Goal: Find specific page/section: Find specific page/section

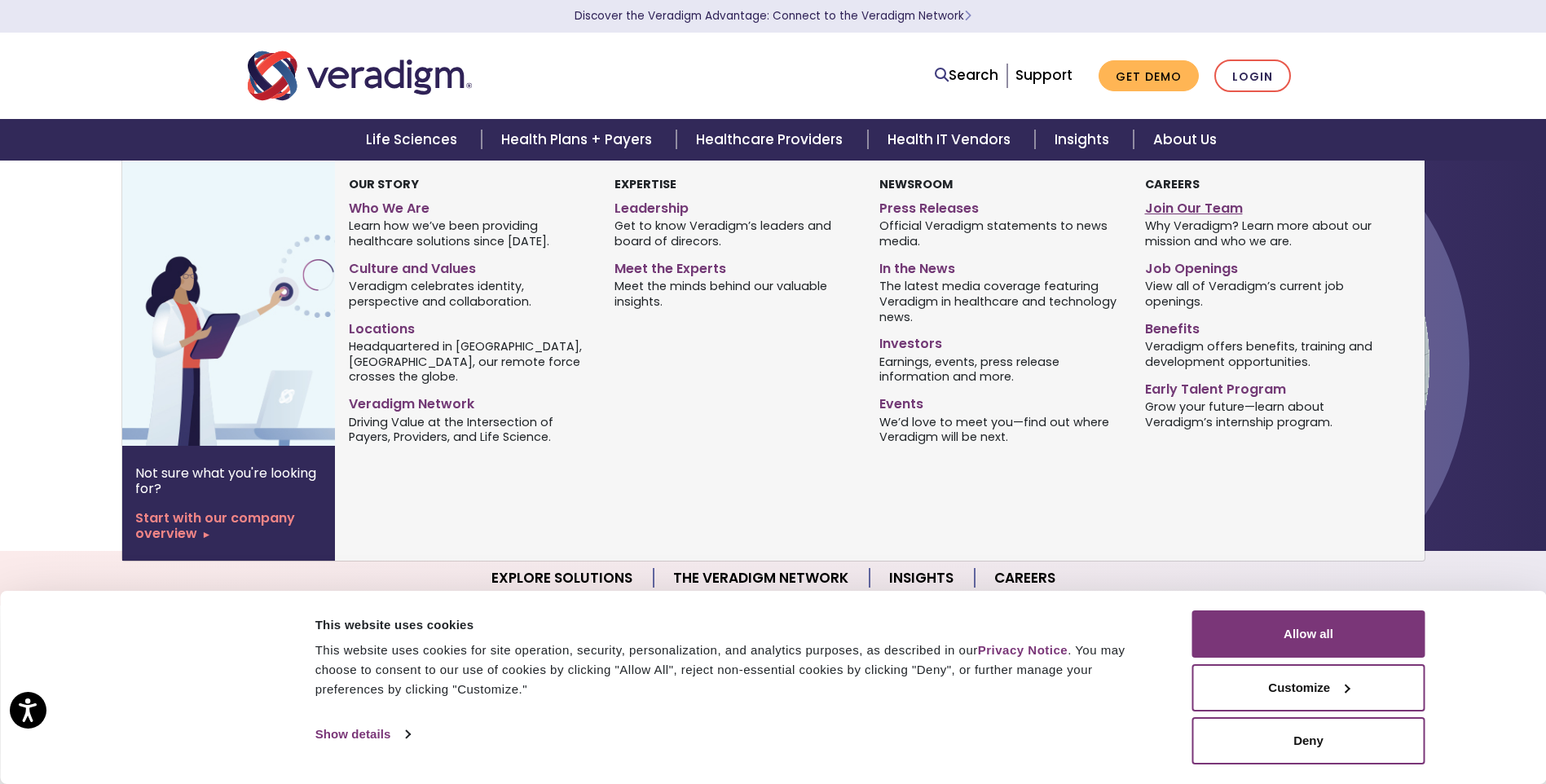
click at [1188, 197] on link "Join Our Team" at bounding box center [1266, 205] width 240 height 23
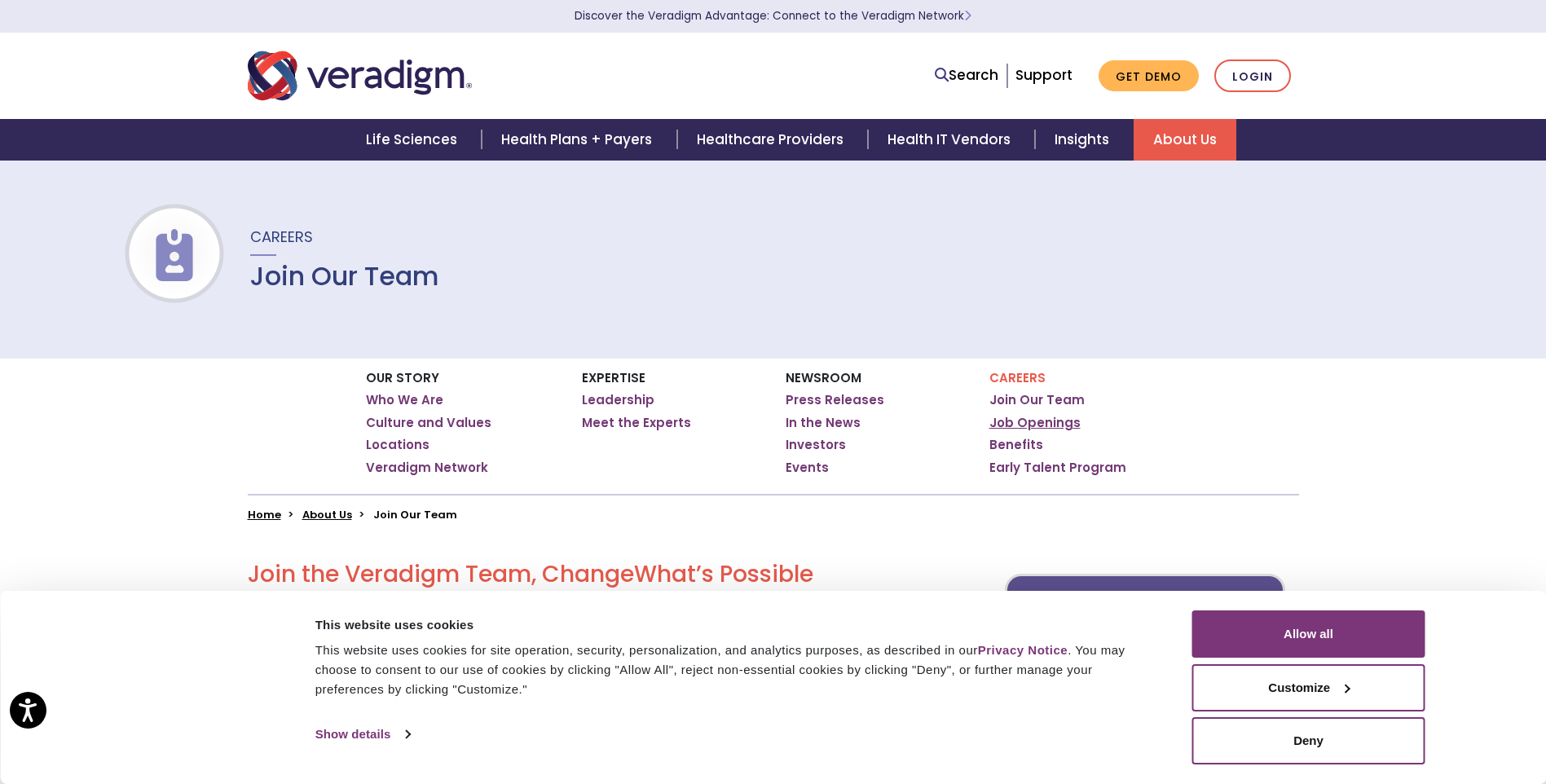
click at [1017, 420] on link "Job Openings" at bounding box center [1035, 423] width 91 height 16
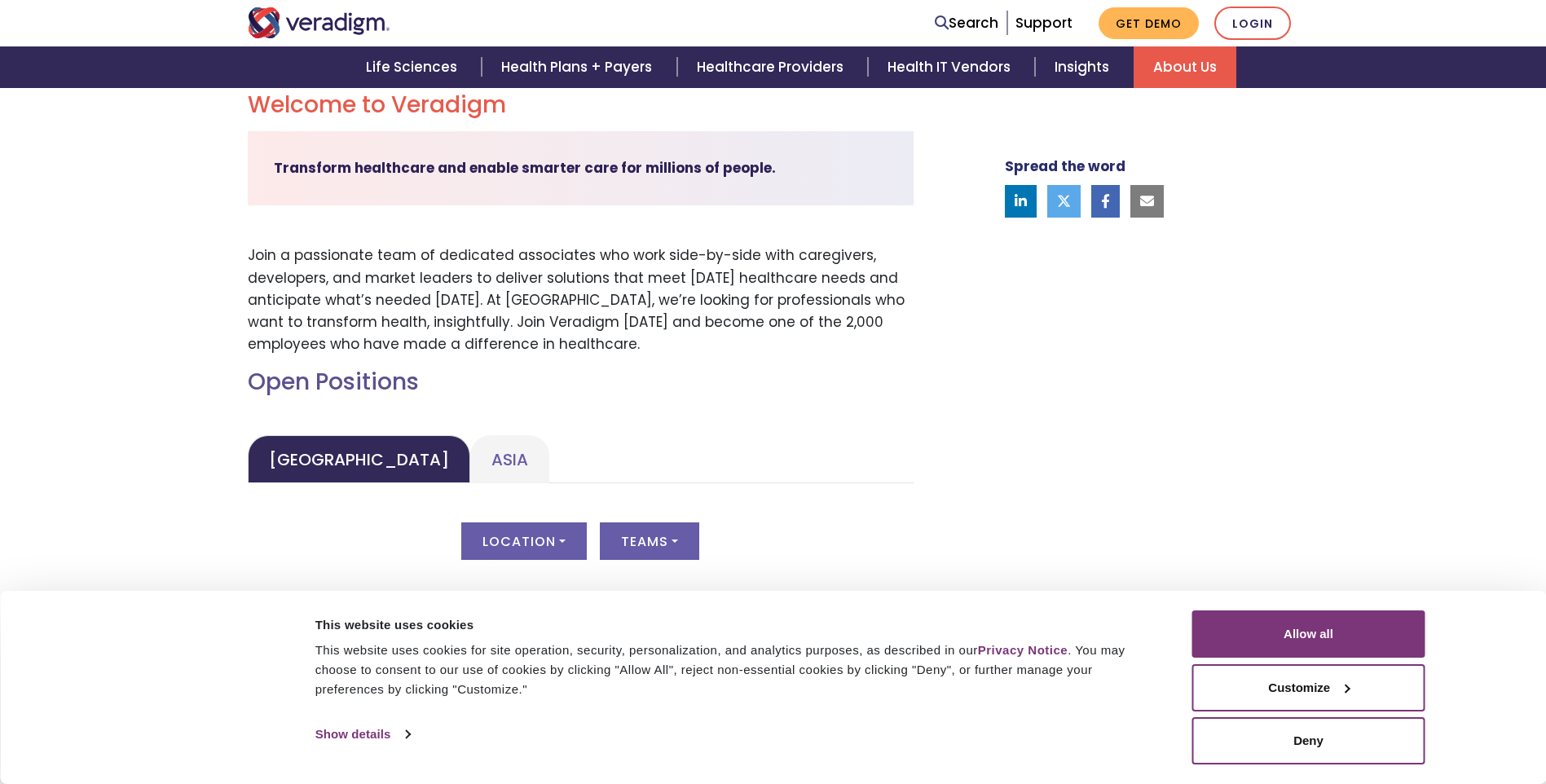
scroll to position [489, 0]
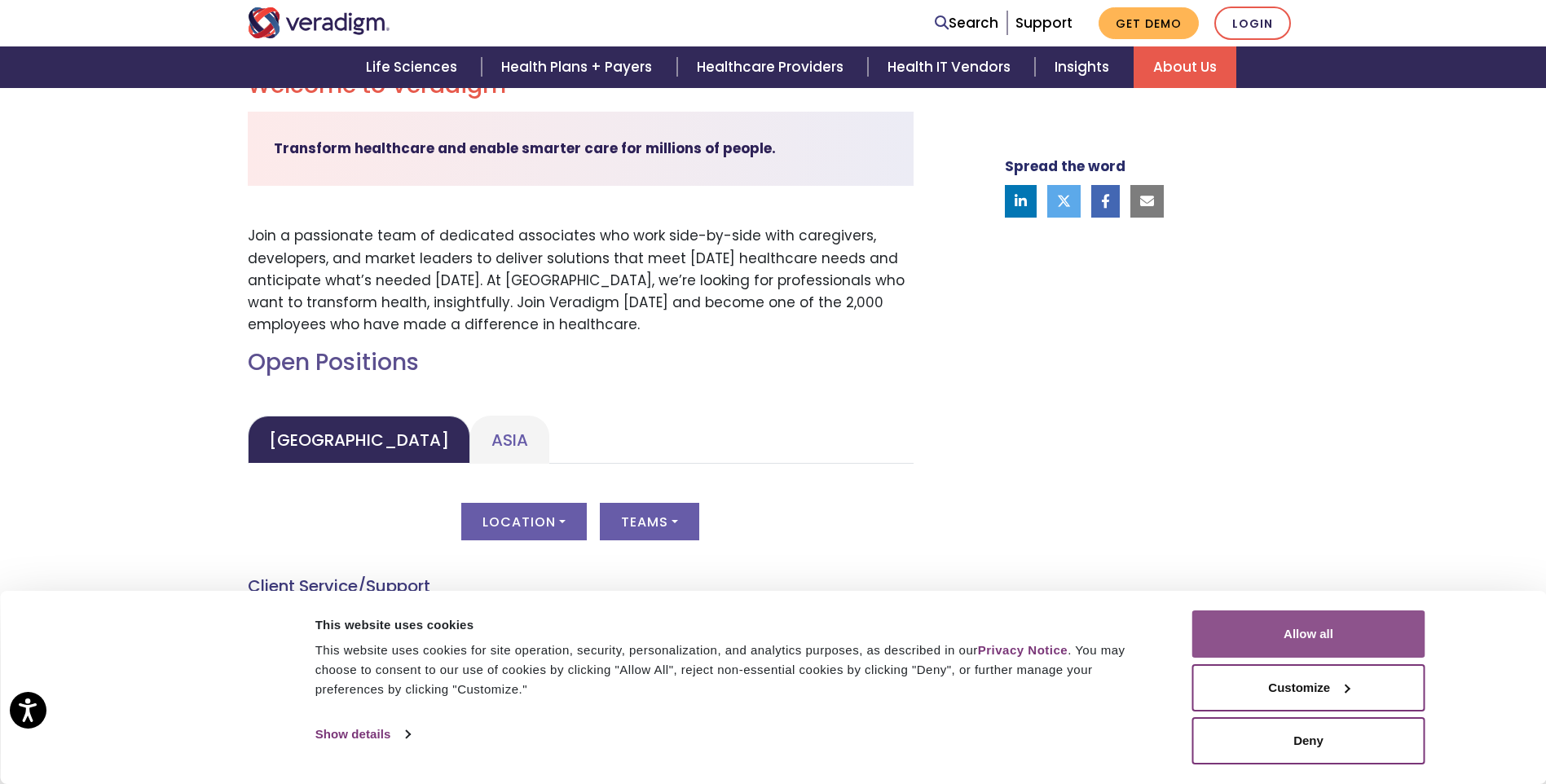
click at [1239, 629] on button "Allow all" at bounding box center [1309, 634] width 234 height 47
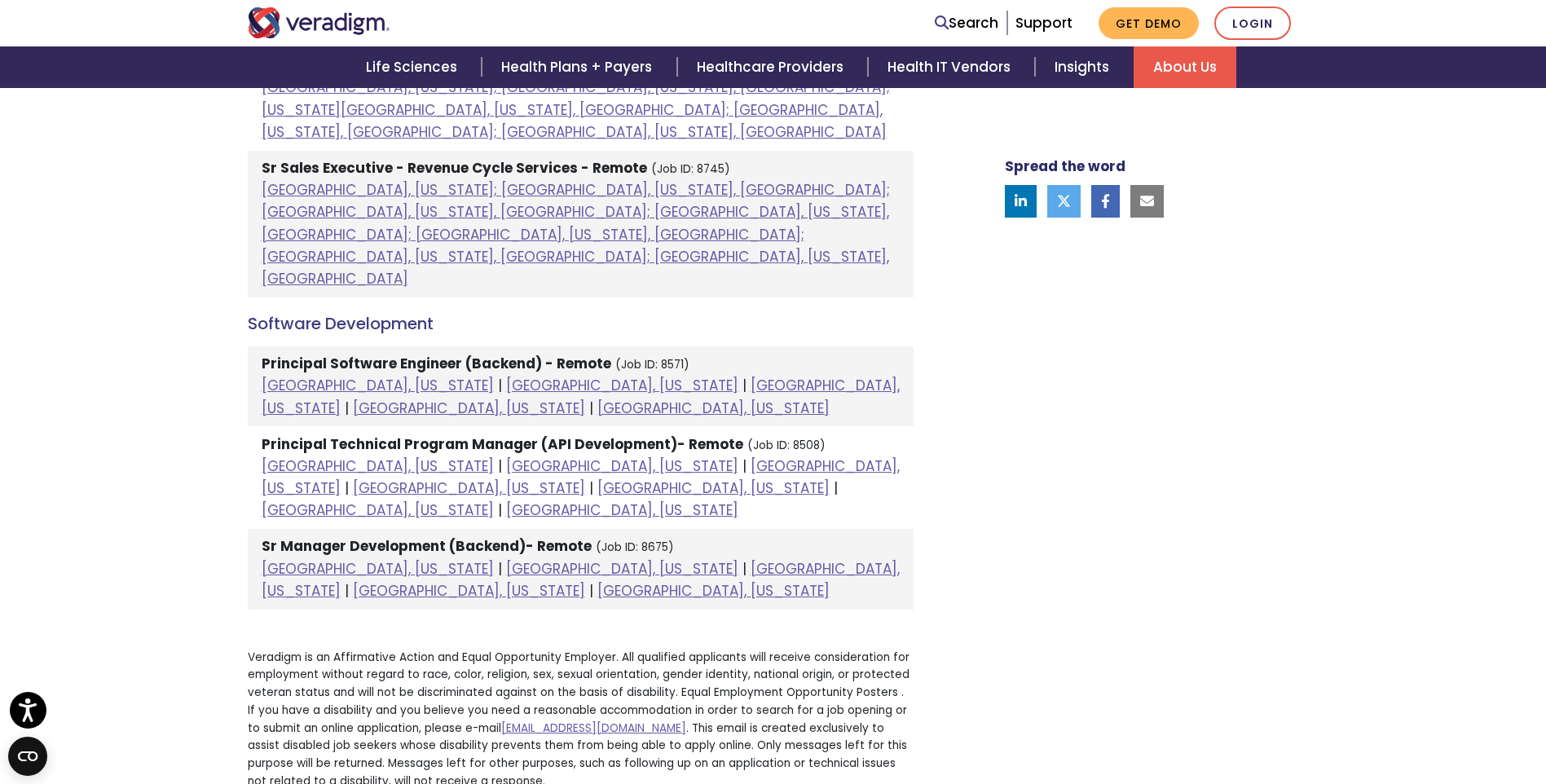
scroll to position [1793, 0]
